Goal: Use online tool/utility

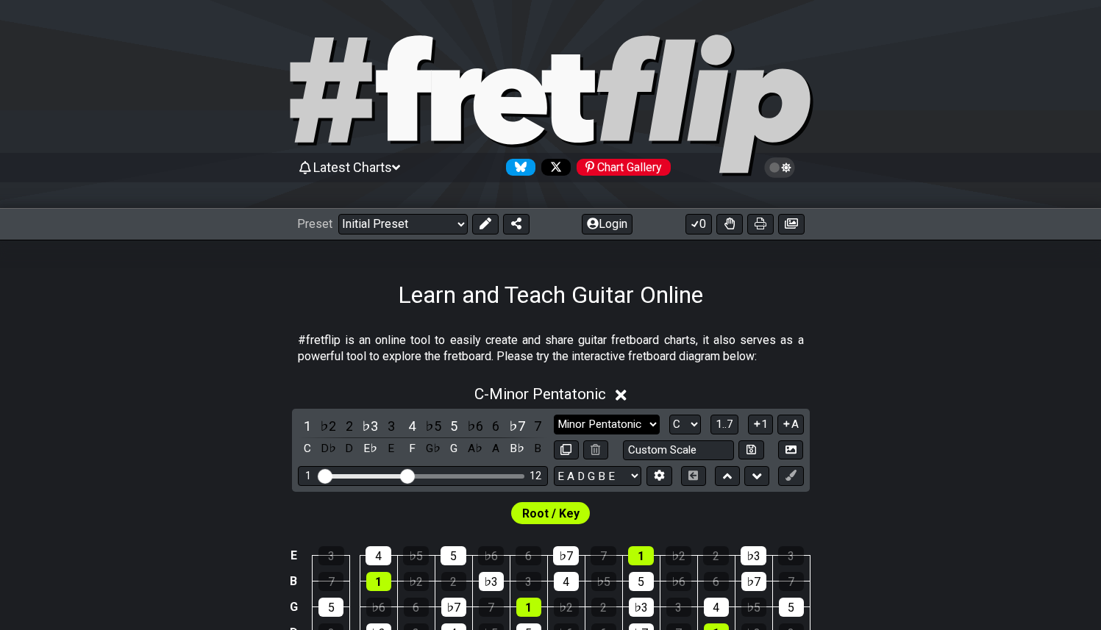
click at [636, 421] on select "Minor Pentatonic Click to edit Minor Pentatonic Major Pentatonic Minor Blues Ma…" at bounding box center [607, 425] width 106 height 20
click at [554, 415] on select "Minor Pentatonic Click to edit Minor Pentatonic Major Pentatonic Minor Blues Ma…" at bounding box center [607, 425] width 106 height 20
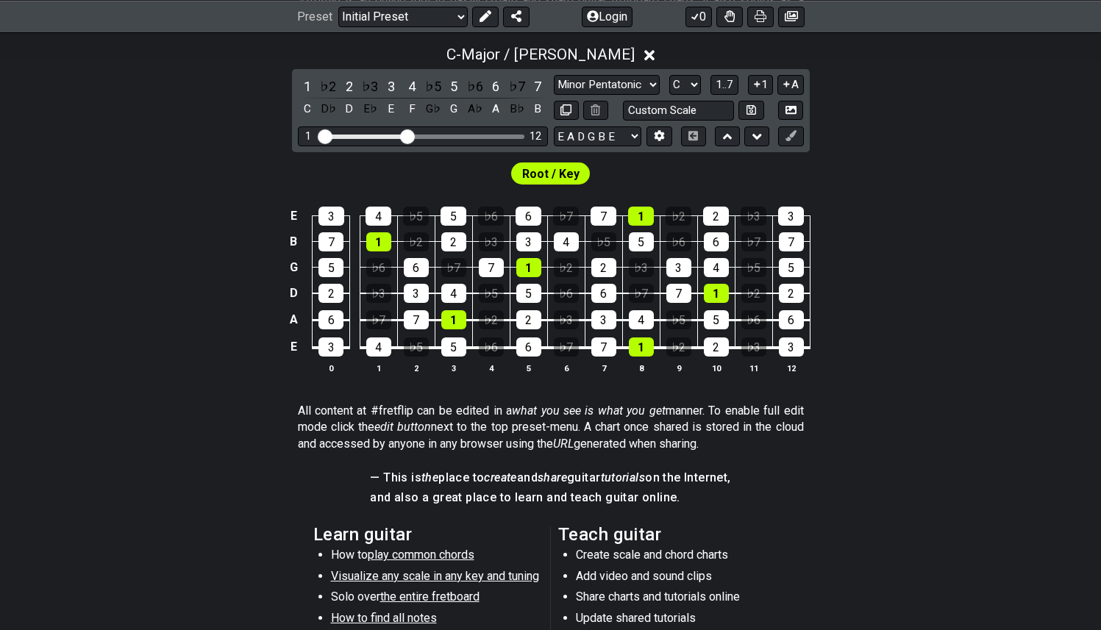
scroll to position [338, 0]
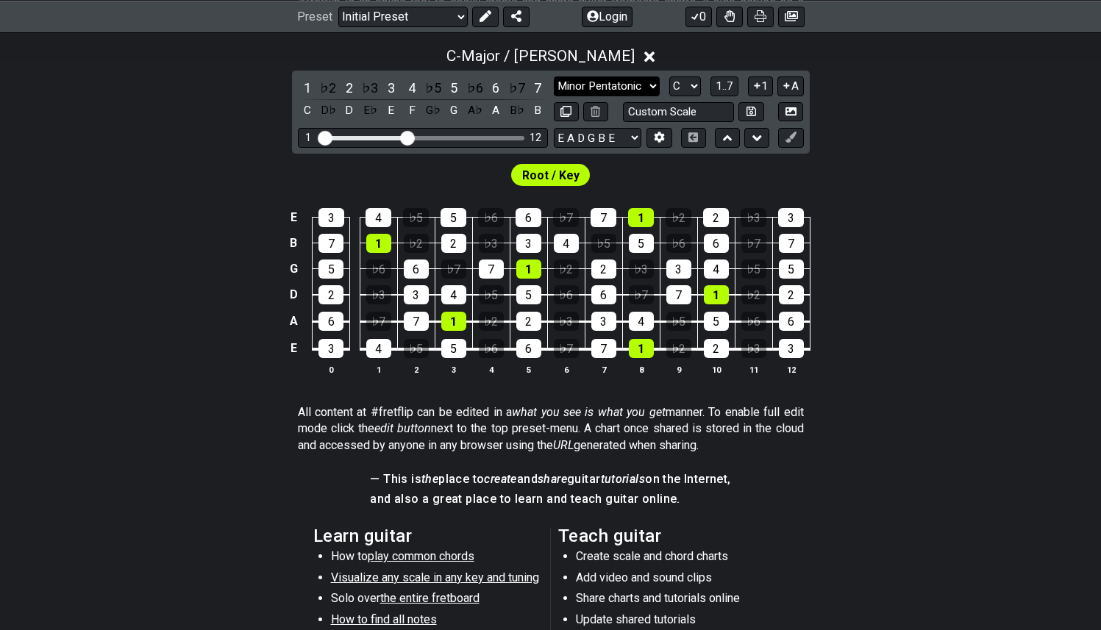
click at [618, 90] on select "Minor Pentatonic Click to edit Minor Pentatonic Major Pentatonic Minor Blues Ma…" at bounding box center [607, 86] width 106 height 20
click at [554, 76] on select "Minor Pentatonic Click to edit Minor Pentatonic Major Pentatonic Minor Blues Ma…" at bounding box center [607, 86] width 106 height 20
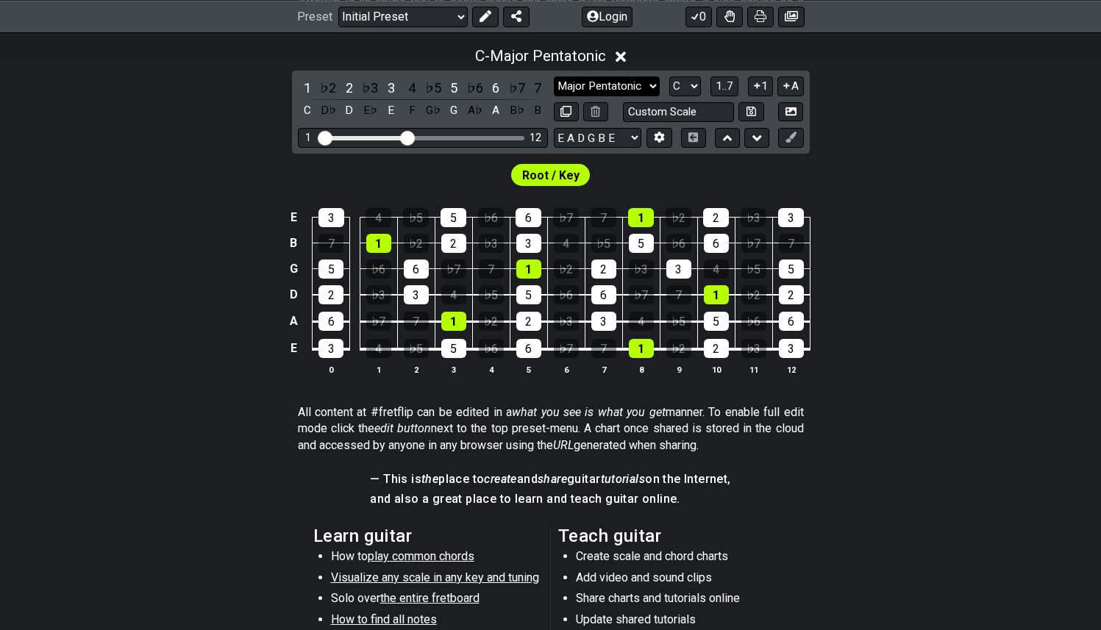
click at [629, 80] on select "Minor Pentatonic Click to edit Minor Pentatonic Major Pentatonic Minor Blues Ma…" at bounding box center [607, 86] width 106 height 20
click at [554, 76] on select "Minor Pentatonic Click to edit Minor Pentatonic Major Pentatonic Minor Blues Ma…" at bounding box center [607, 86] width 106 height 20
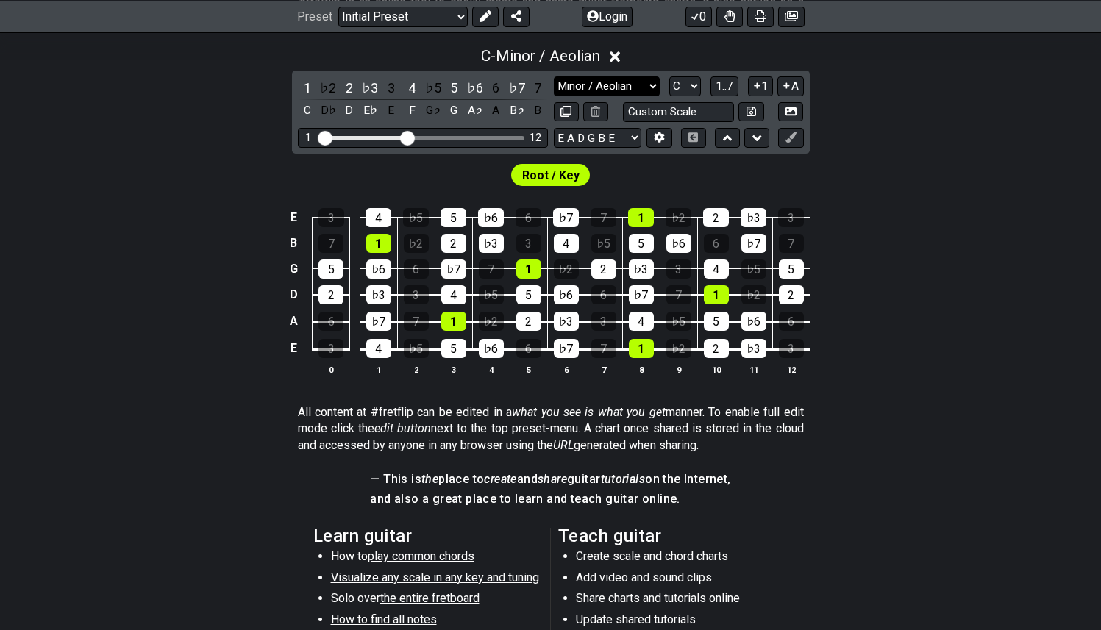
click at [633, 87] on select "Minor Pentatonic Click to edit Minor Pentatonic Major Pentatonic Minor Blues Ma…" at bounding box center [607, 86] width 106 height 20
select select "Major / [PERSON_NAME]"
click at [554, 76] on select "Minor Pentatonic Click to edit Minor Pentatonic Major Pentatonic Minor Blues Ma…" at bounding box center [607, 86] width 106 height 20
